Goal: Find specific page/section: Find specific page/section

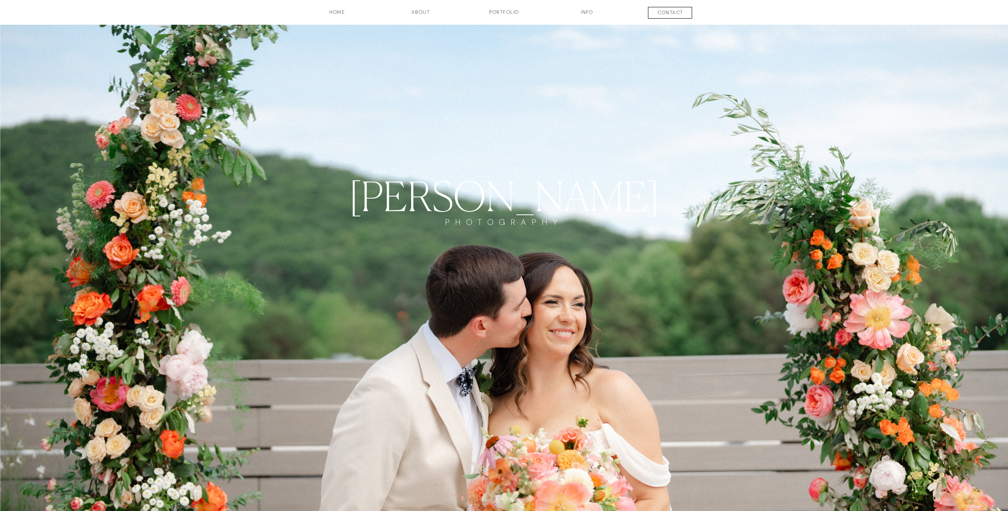
click at [503, 13] on h3 "Portfolio" at bounding box center [504, 16] width 60 height 14
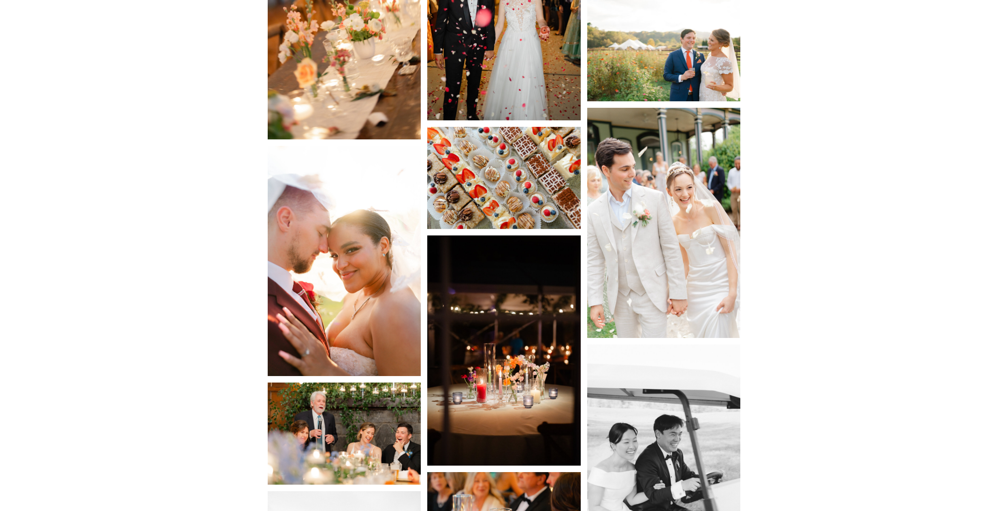
scroll to position [2008, 0]
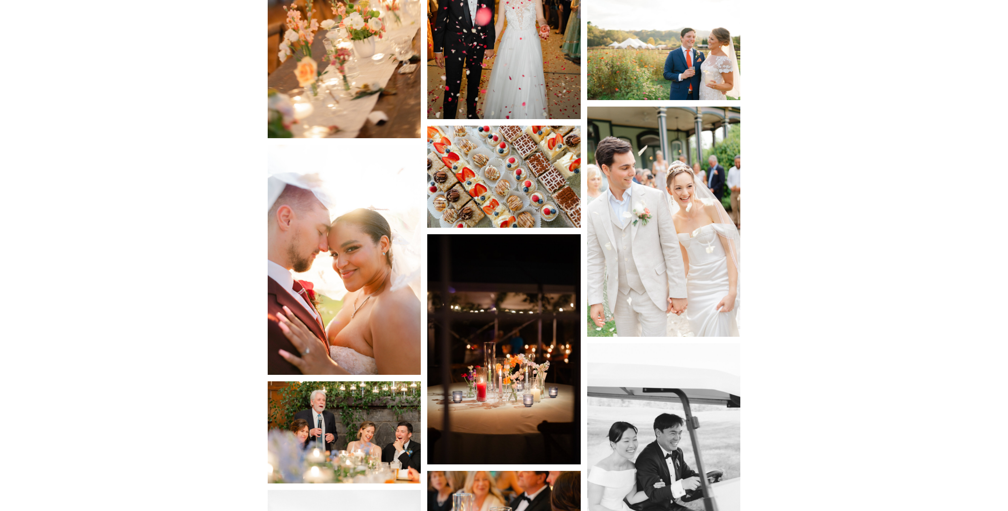
click at [385, 286] on img at bounding box center [345, 260] width 154 height 230
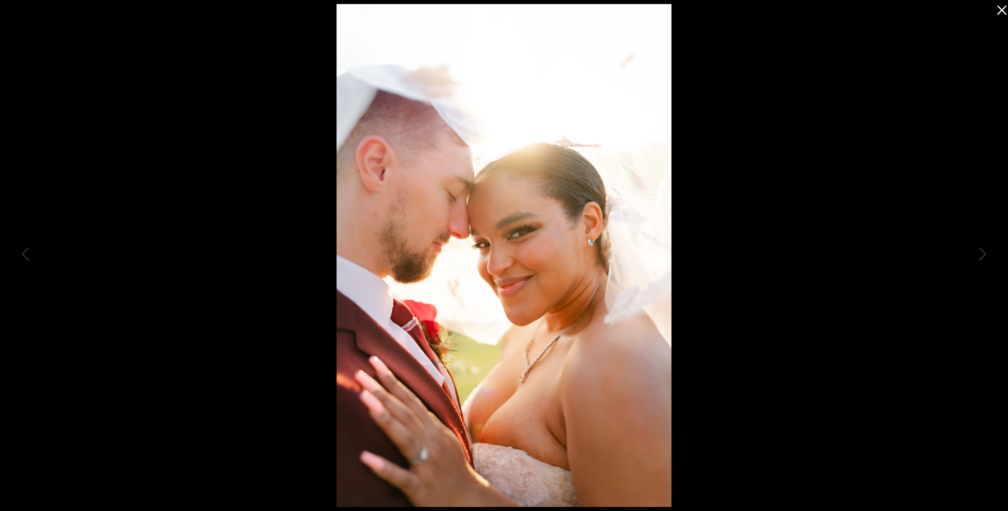
click at [1003, 10] on icon at bounding box center [1000, 8] width 16 height 16
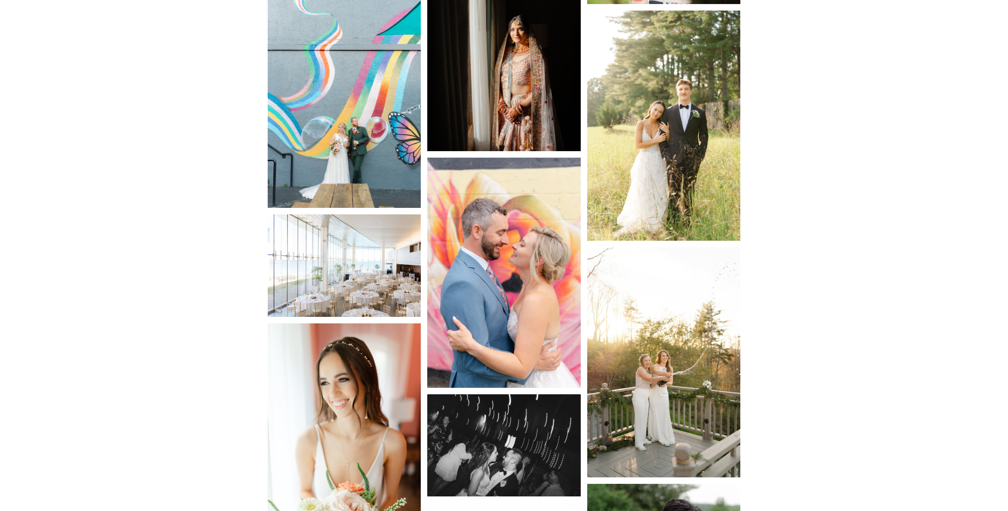
scroll to position [5104, 0]
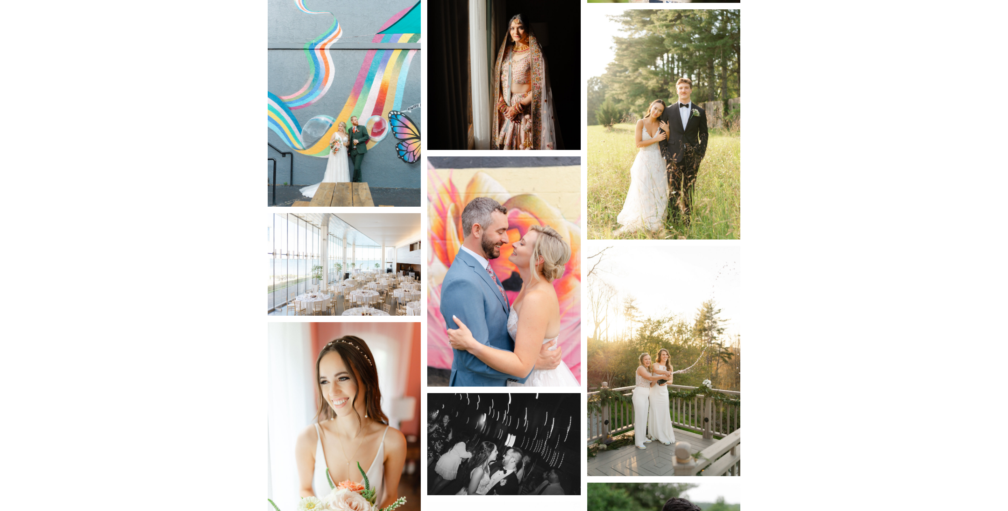
click at [489, 247] on img at bounding box center [504, 271] width 154 height 230
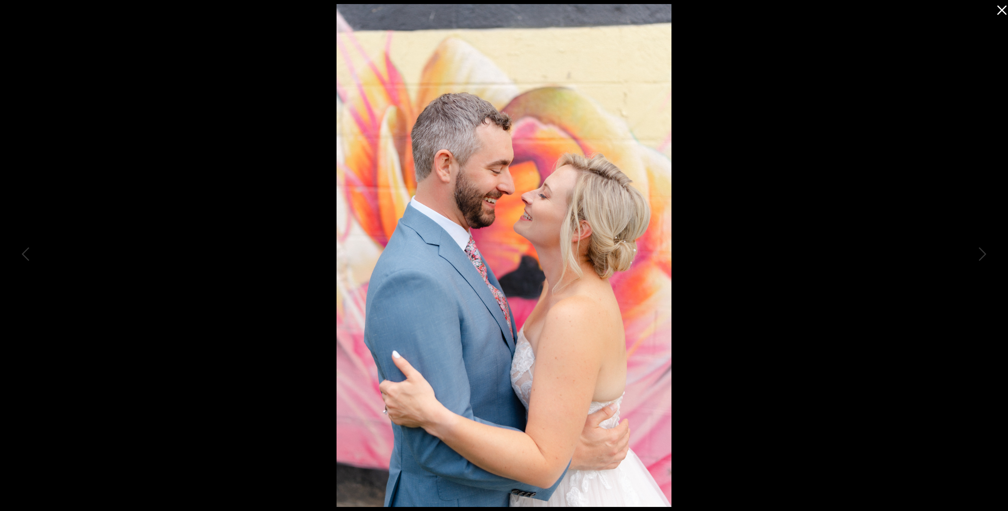
click at [1003, 9] on icon at bounding box center [1001, 10] width 9 height 9
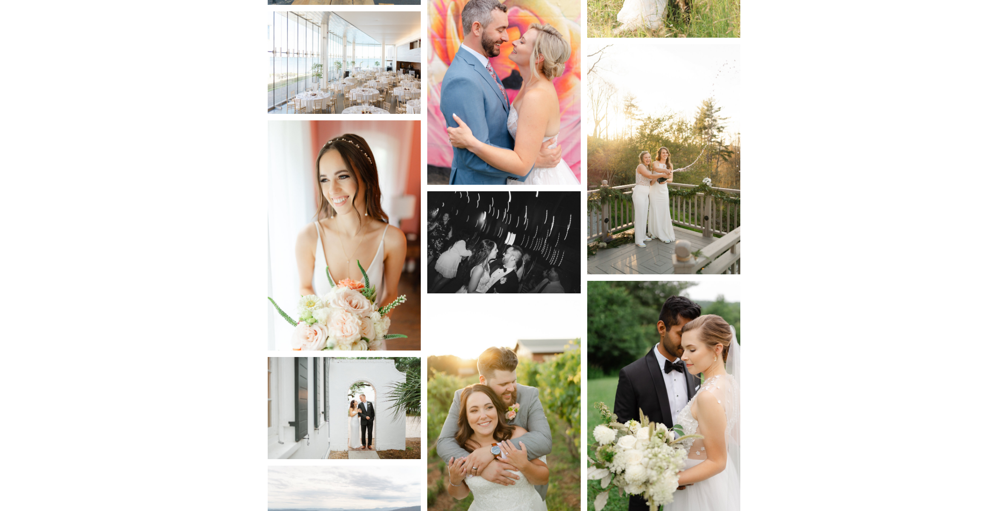
scroll to position [5306, 0]
click at [368, 212] on img at bounding box center [345, 235] width 154 height 230
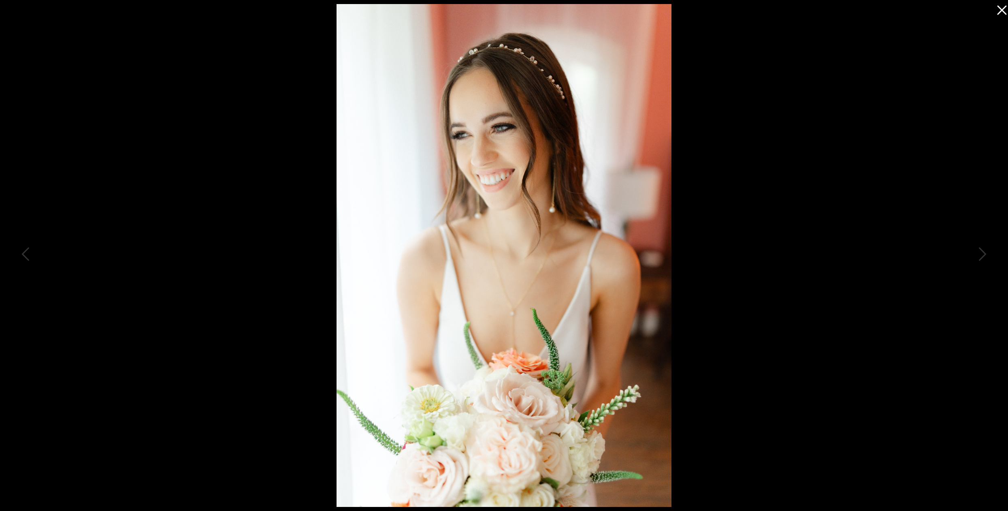
click at [1006, 12] on icon at bounding box center [1000, 8] width 16 height 16
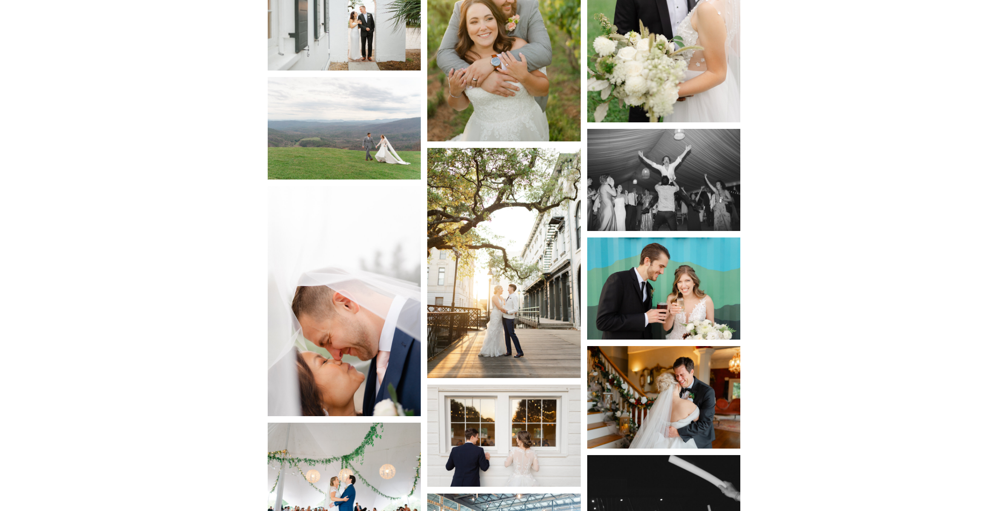
click at [657, 278] on img at bounding box center [664, 288] width 154 height 102
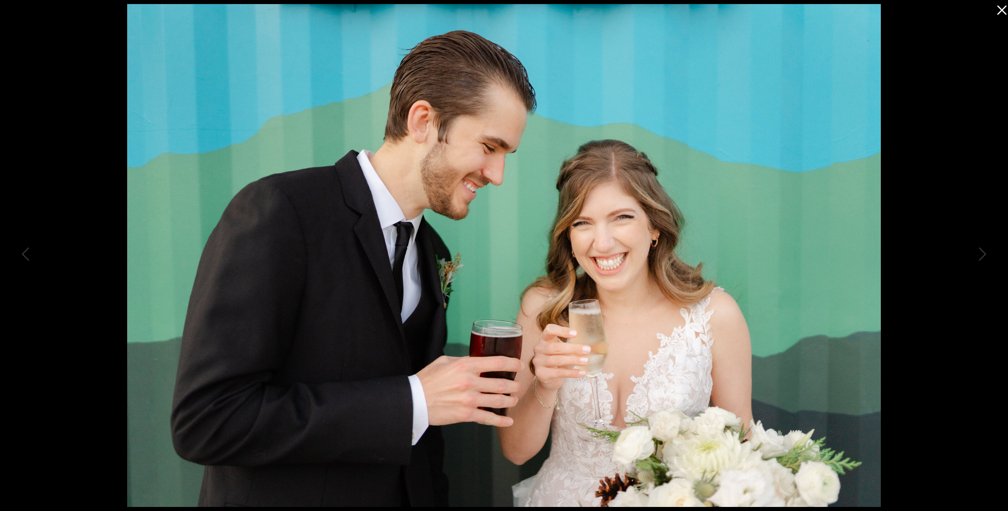
click at [1003, 10] on icon at bounding box center [1000, 8] width 16 height 16
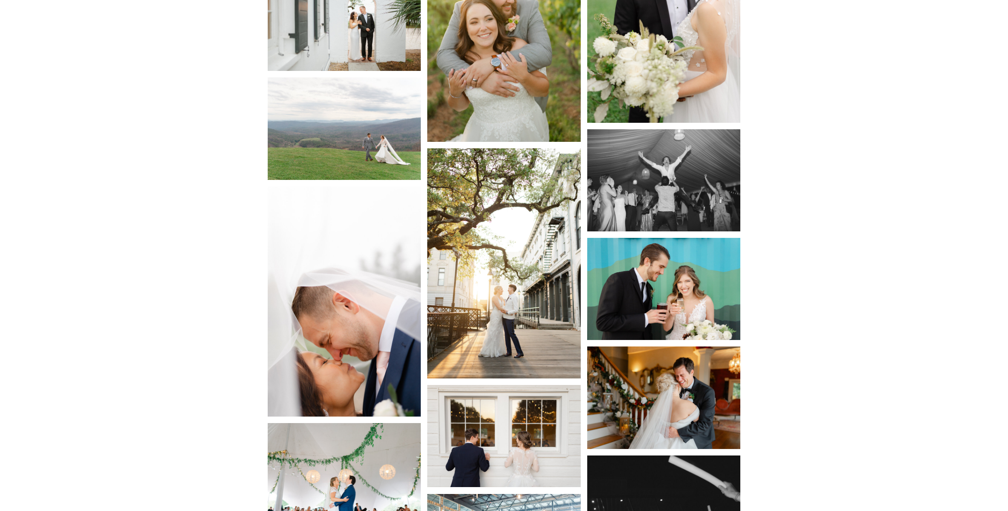
click at [353, 335] on img at bounding box center [345, 301] width 154 height 230
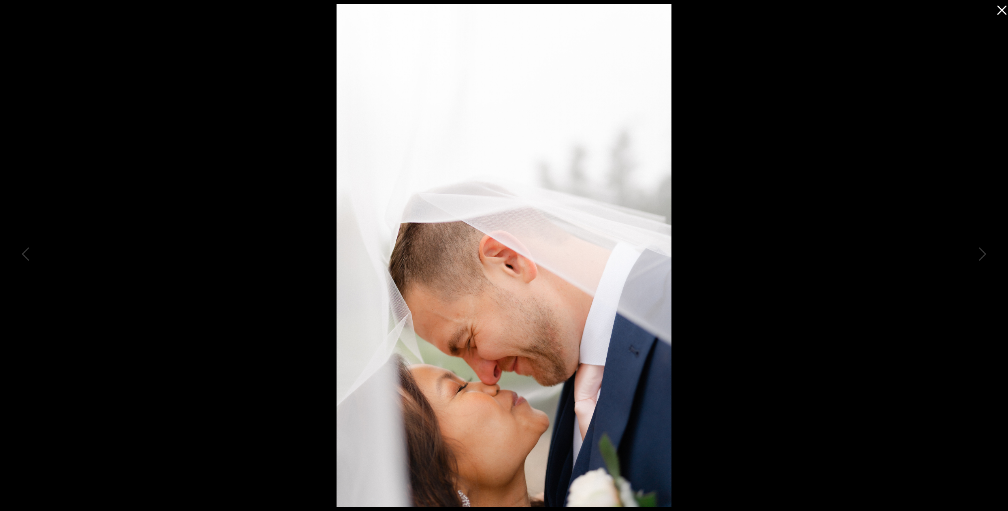
click at [1001, 13] on icon at bounding box center [1000, 8] width 16 height 16
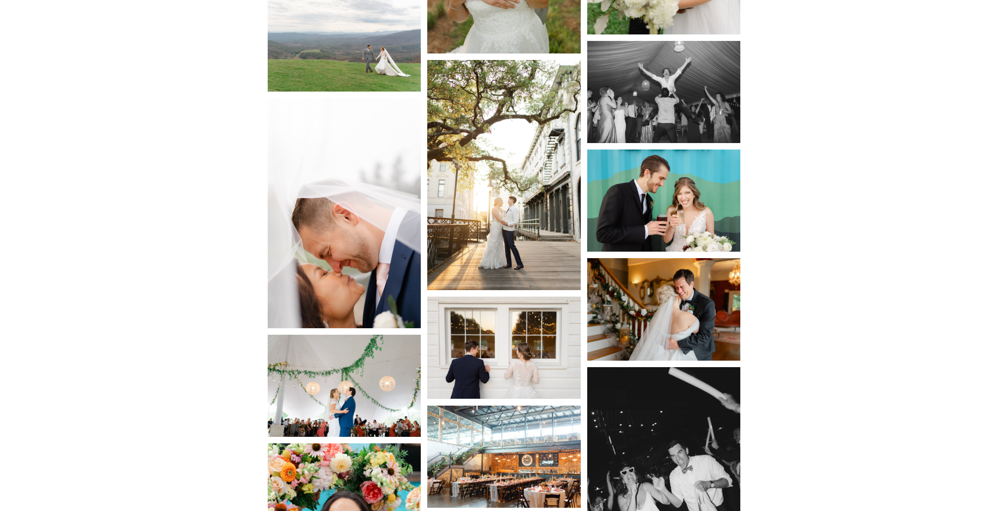
scroll to position [5782, 0]
click at [699, 295] on img at bounding box center [664, 309] width 154 height 102
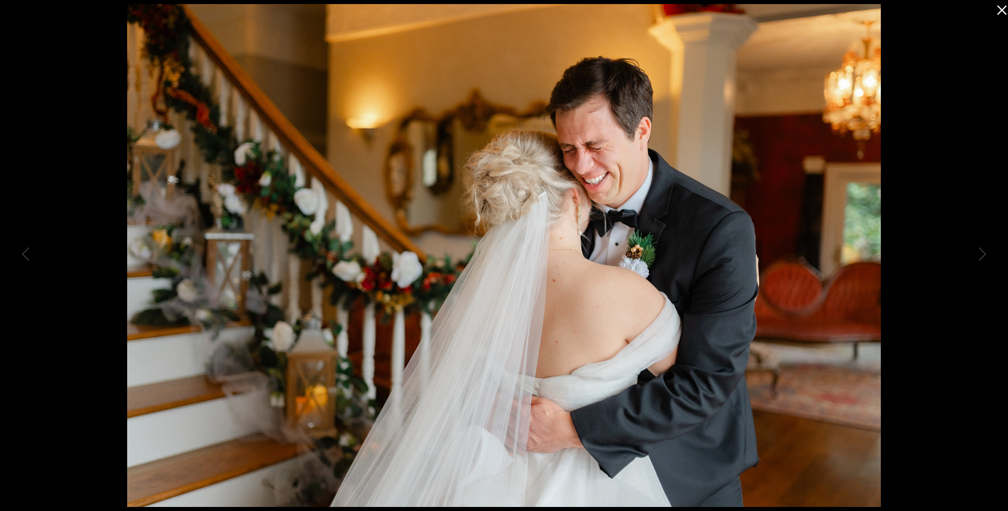
scroll to position [0, 0]
click at [999, 11] on icon at bounding box center [1000, 8] width 16 height 16
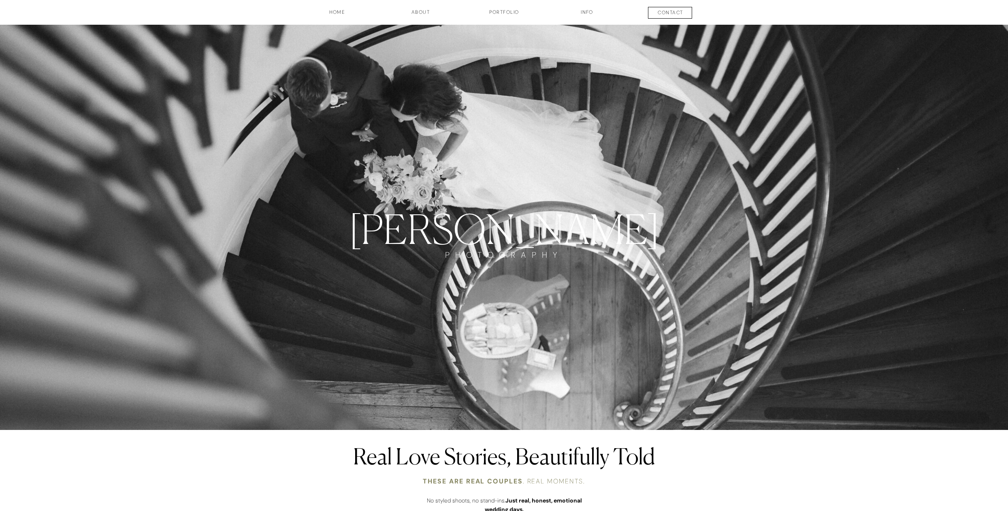
click at [582, 10] on h3 "INFO" at bounding box center [587, 16] width 41 height 14
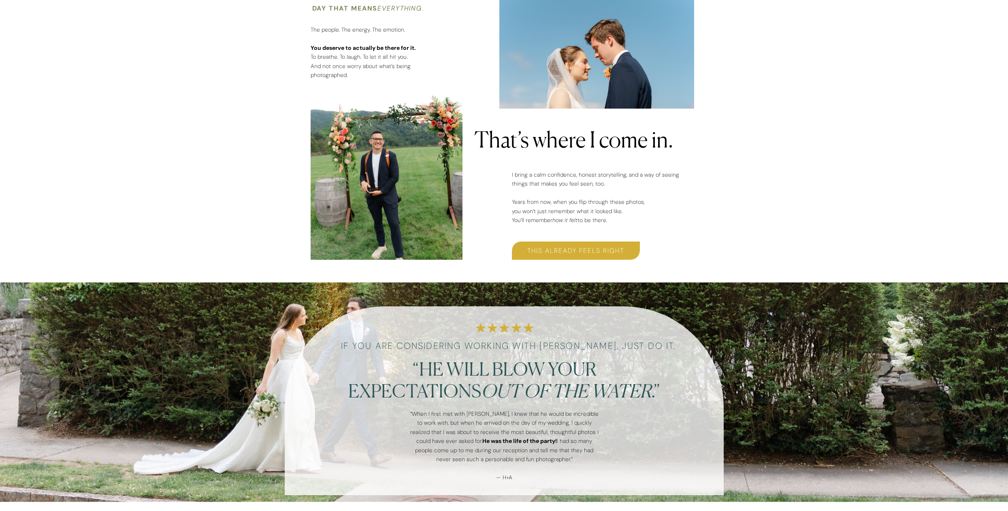
scroll to position [726, 0]
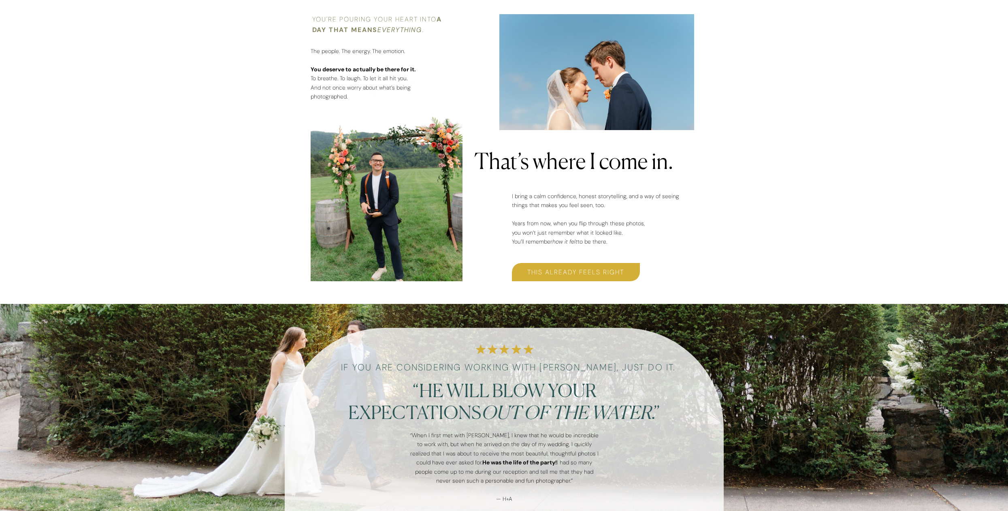
click at [378, 199] on div at bounding box center [387, 179] width 152 height 203
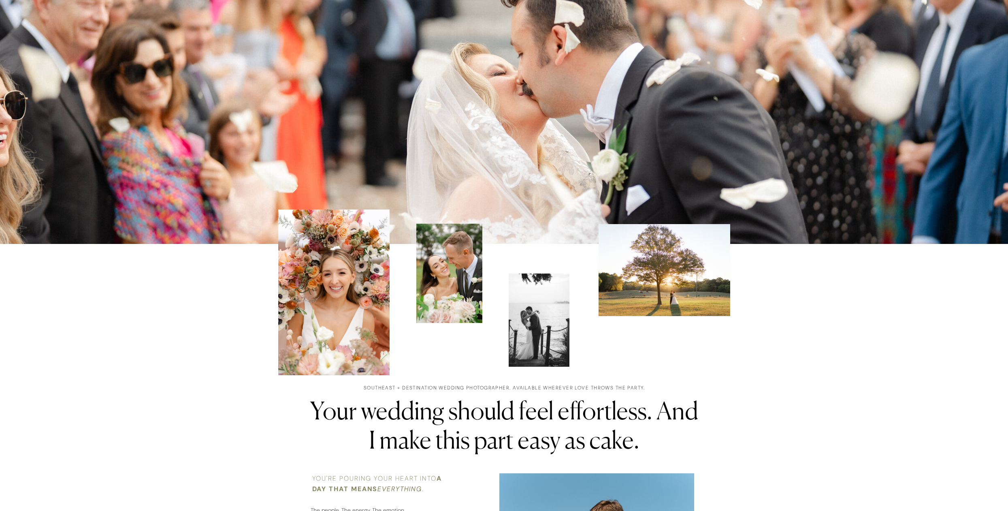
scroll to position [270, 0]
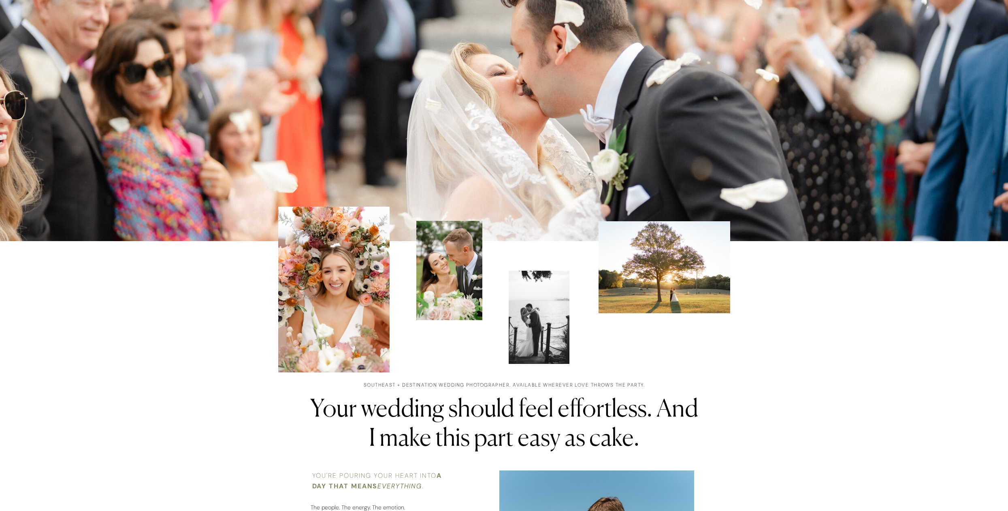
click at [673, 297] on div at bounding box center [665, 267] width 132 height 92
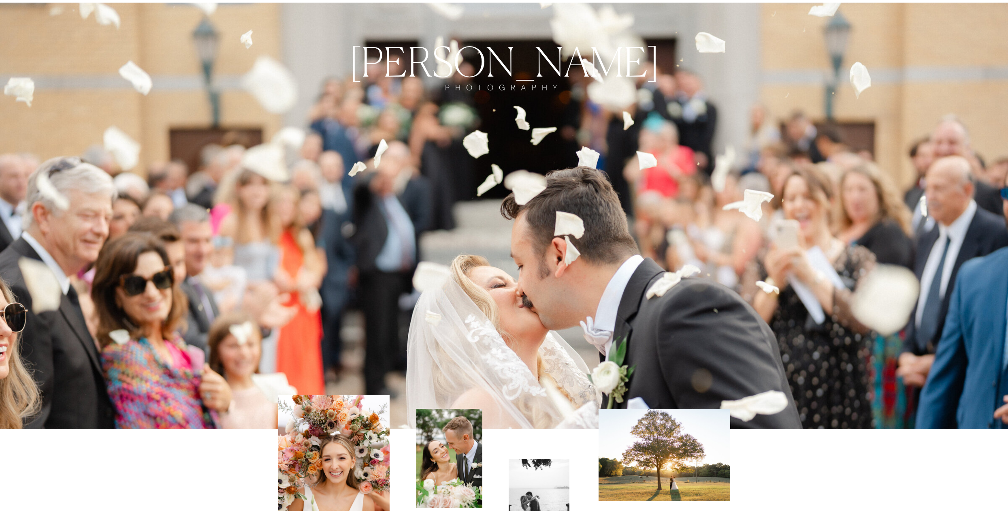
scroll to position [0, 0]
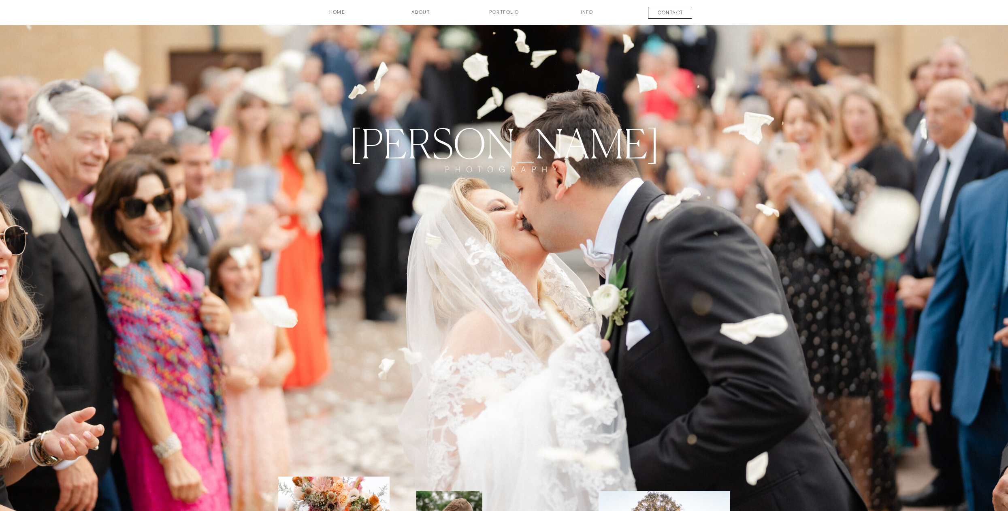
click at [497, 11] on h3 "Portfolio" at bounding box center [504, 16] width 60 height 14
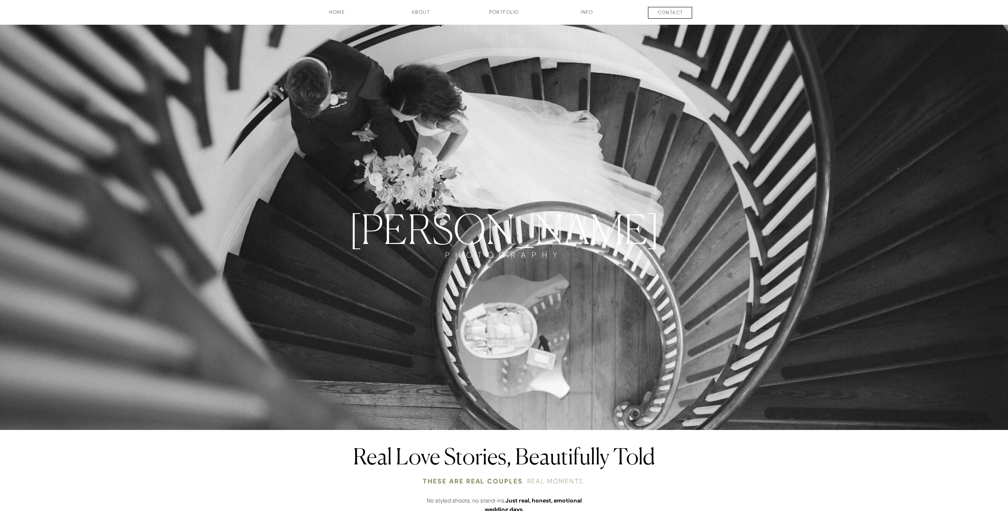
click at [331, 13] on h3 "HOME" at bounding box center [337, 16] width 60 height 14
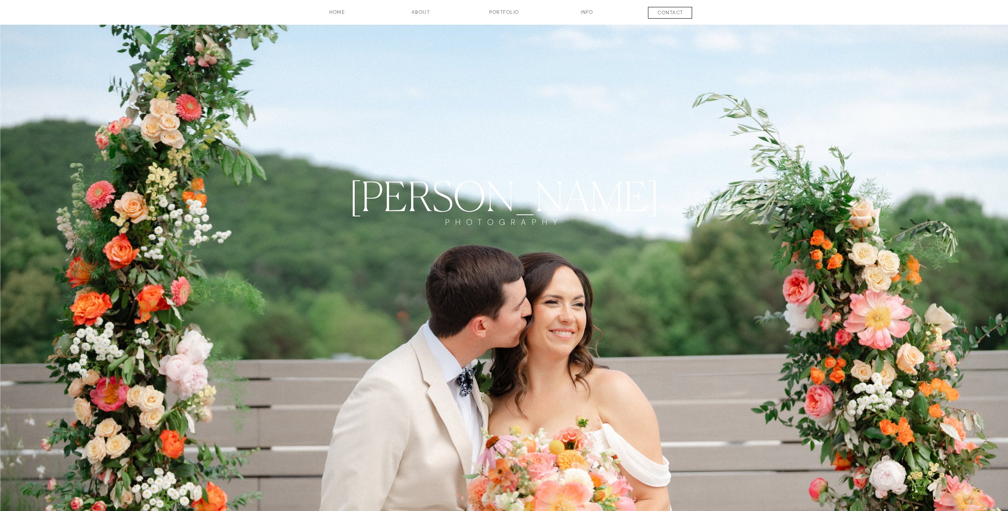
drag, startPoint x: 426, startPoint y: 11, endPoint x: 431, endPoint y: 21, distance: 10.9
click at [426, 11] on h3 "about" at bounding box center [421, 16] width 41 height 14
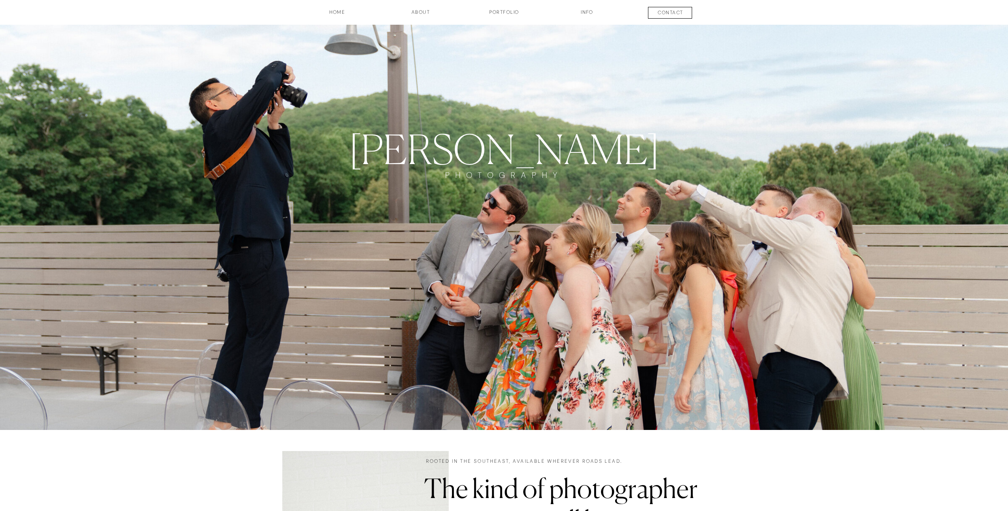
click at [673, 15] on h3 "contact" at bounding box center [671, 14] width 60 height 10
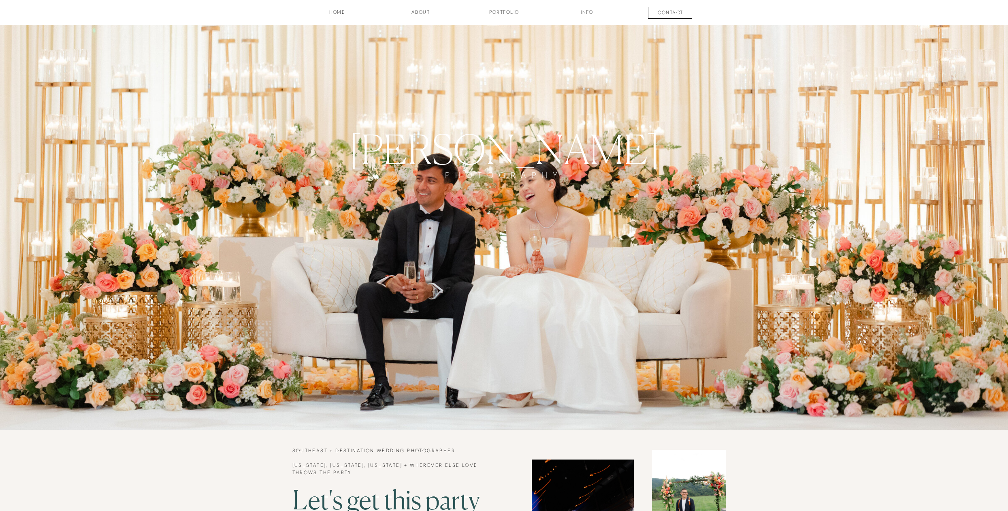
click at [589, 13] on h3 "INFO" at bounding box center [587, 16] width 41 height 14
